Goal: Find specific page/section: Find specific page/section

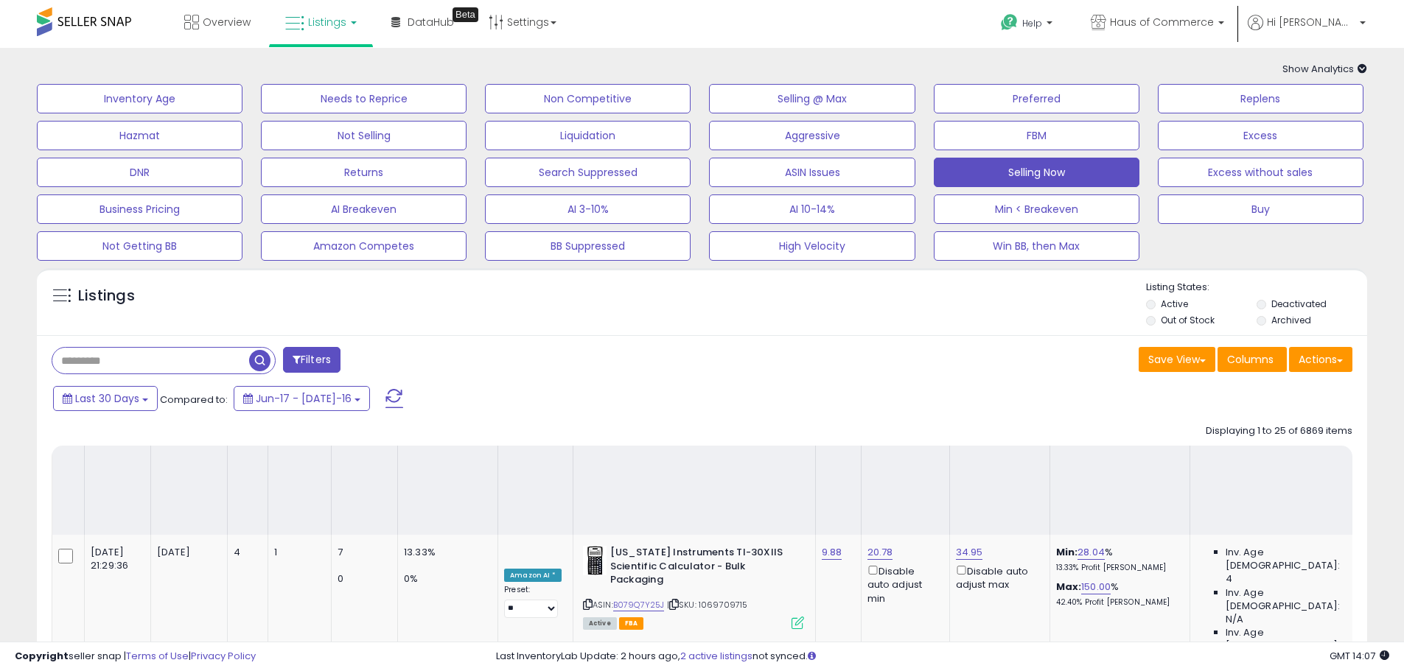
scroll to position [2872, 0]
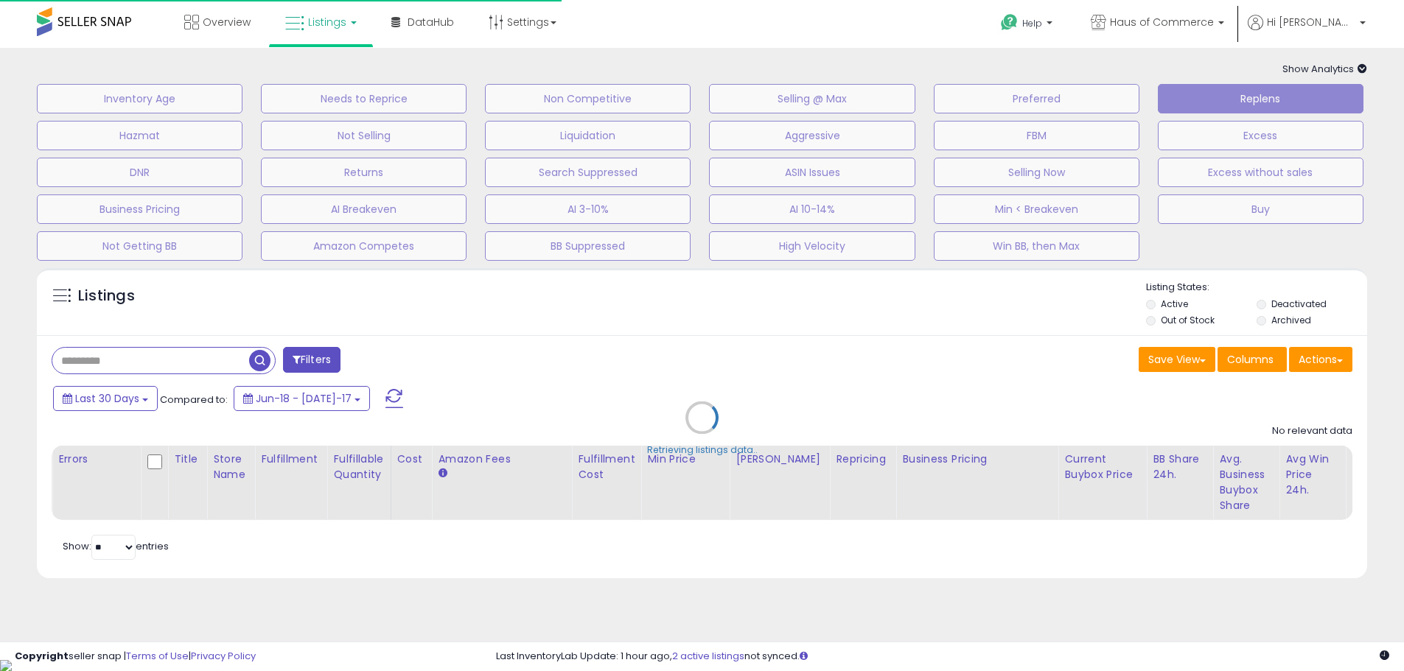
type input "**********"
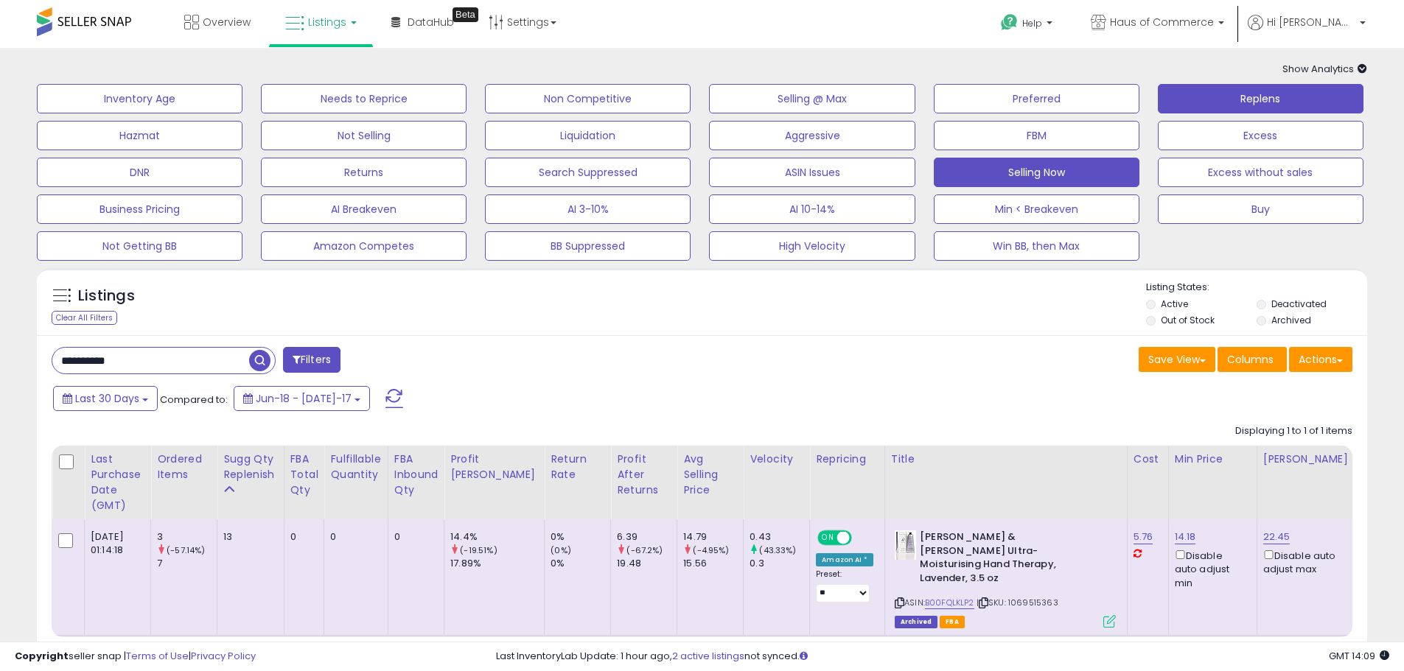
click at [243, 114] on button "Selling Now" at bounding box center [140, 98] width 206 height 29
